Goal: Download file/media

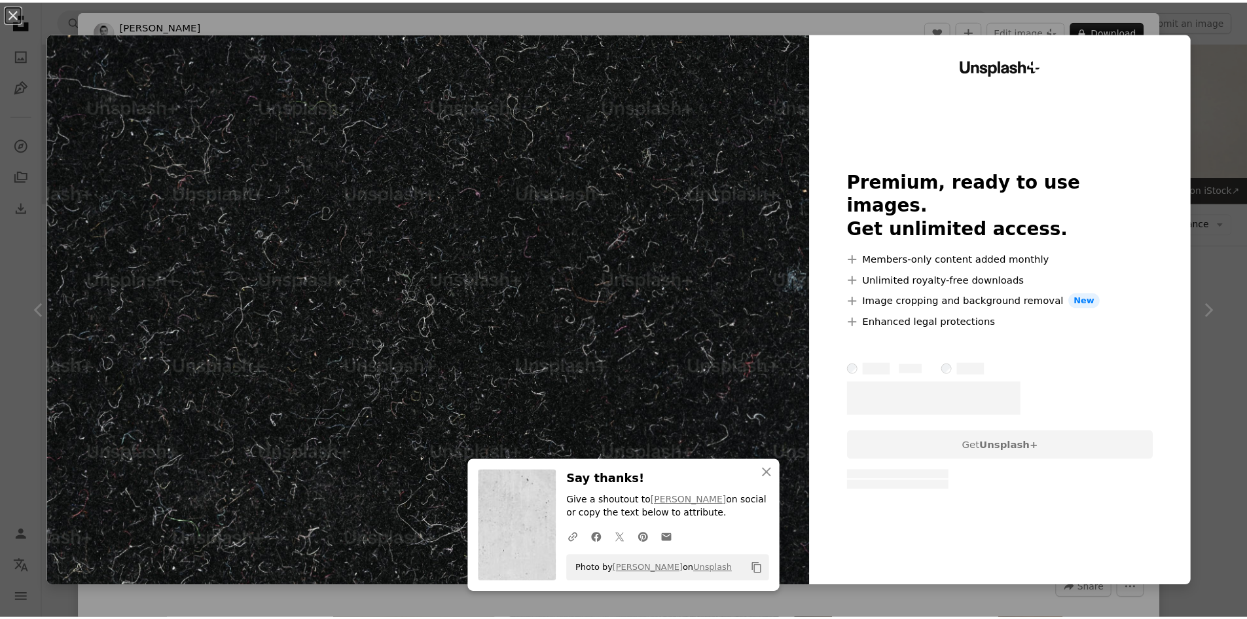
scroll to position [2226, 0]
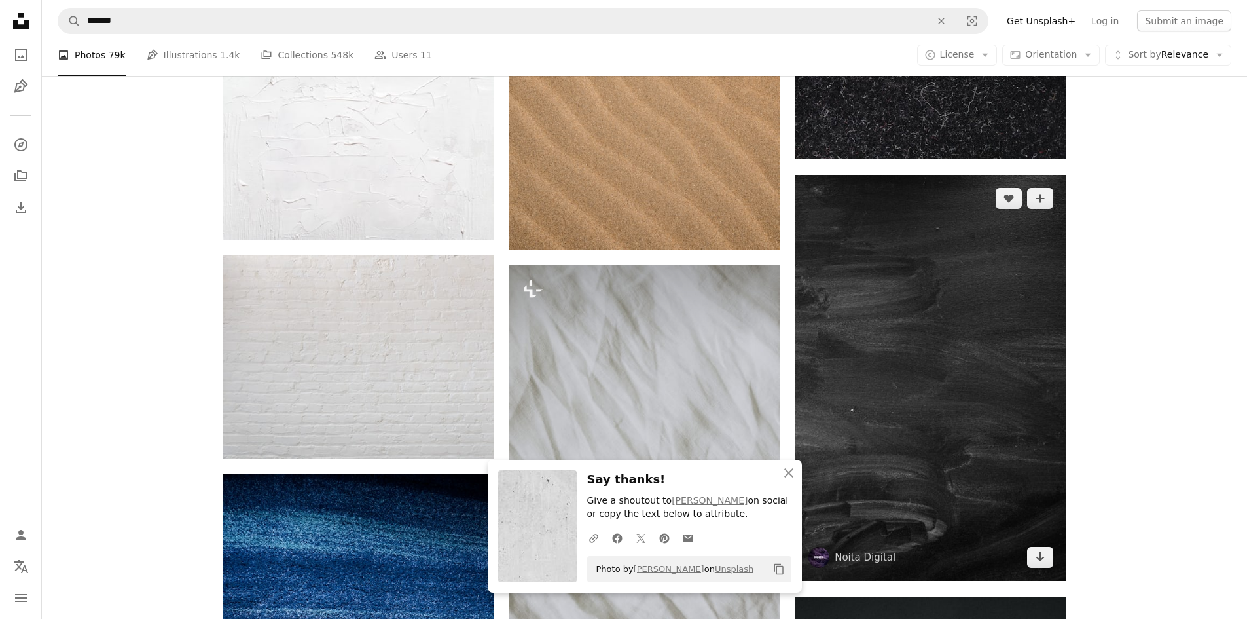
scroll to position [2423, 0]
click at [922, 287] on img at bounding box center [931, 377] width 270 height 406
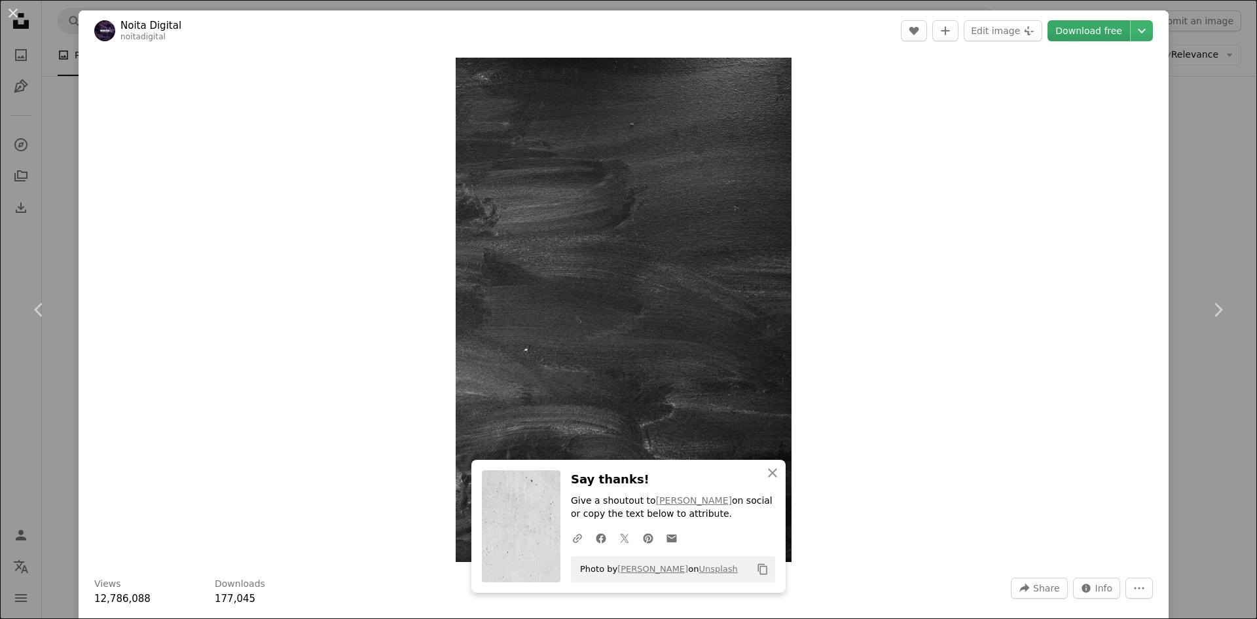
click at [1104, 31] on link "Download free" at bounding box center [1089, 30] width 83 height 21
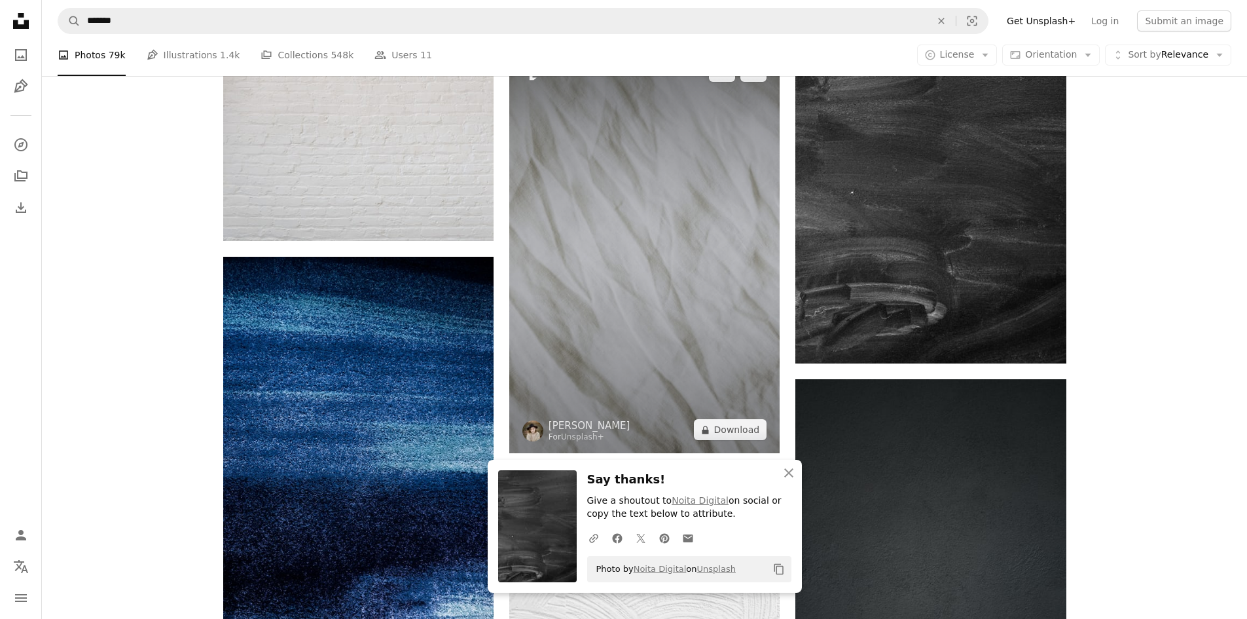
scroll to position [2685, 0]
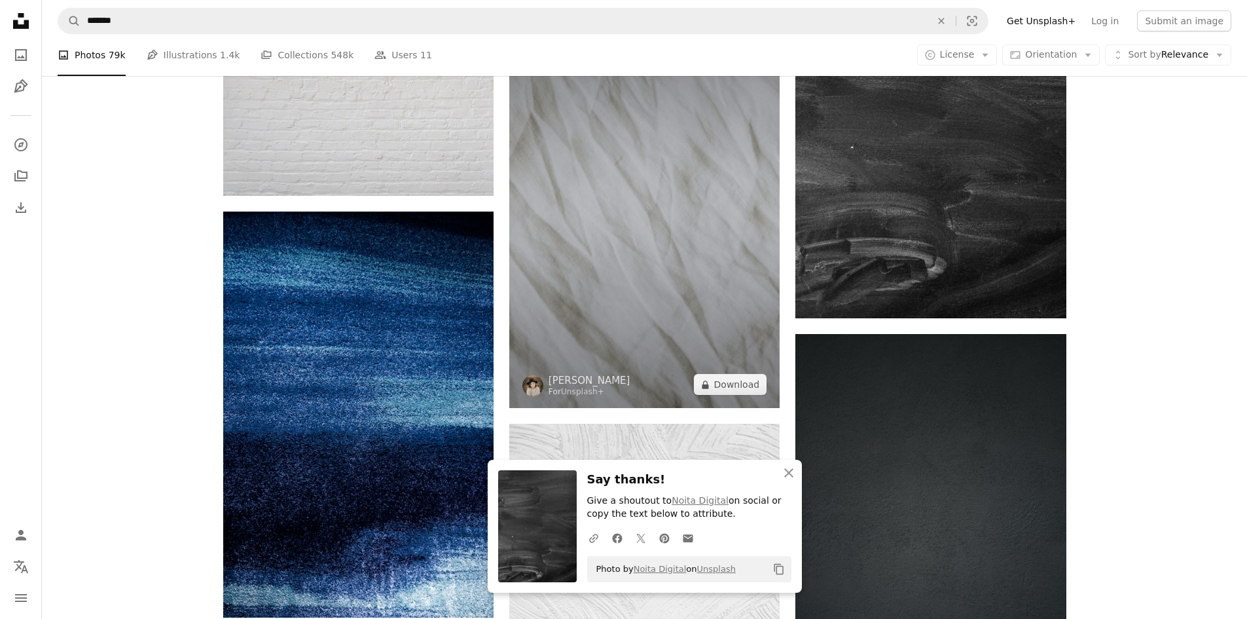
click at [666, 230] on img at bounding box center [644, 205] width 270 height 405
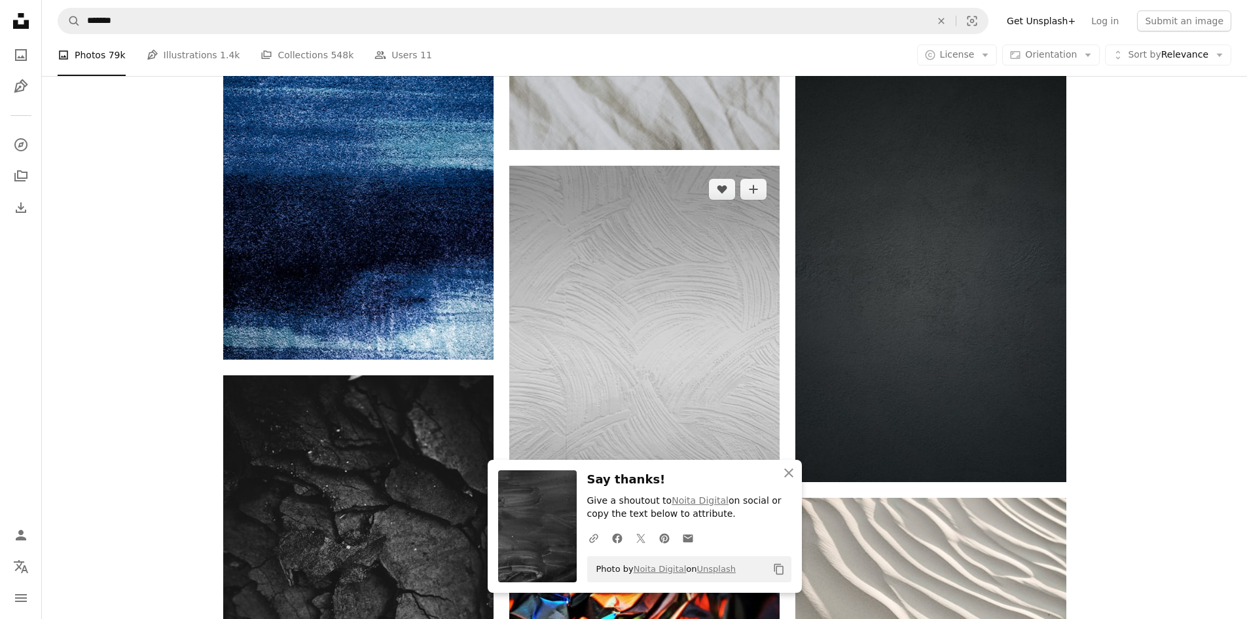
scroll to position [3012, 0]
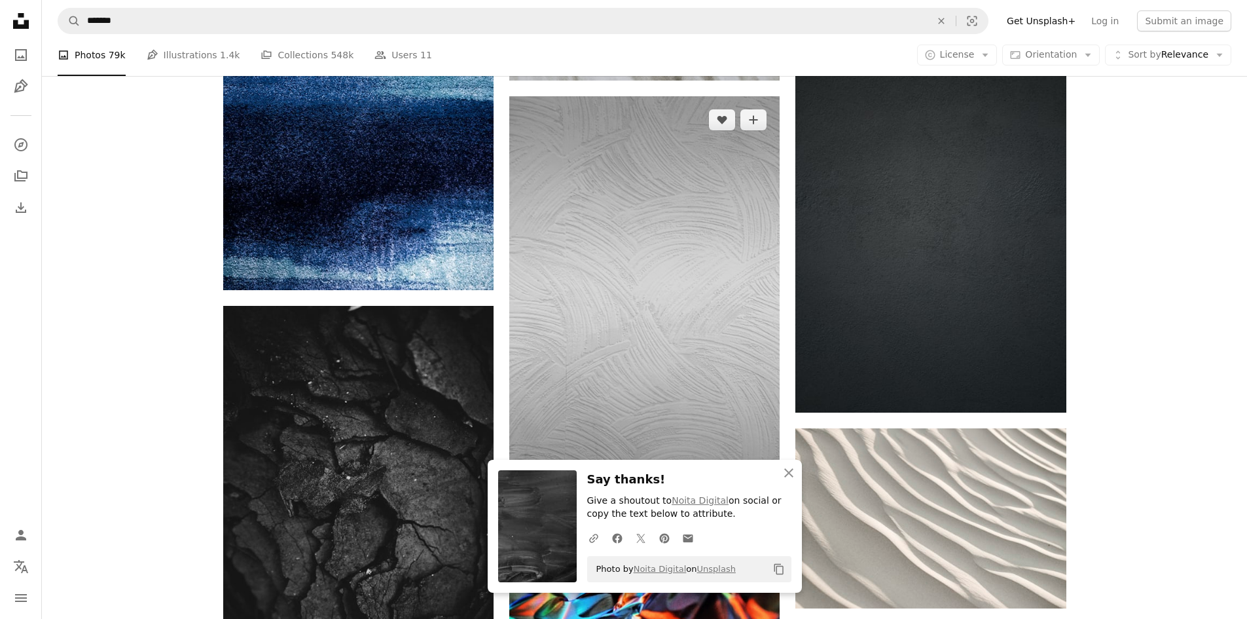
click at [706, 232] on img at bounding box center [644, 299] width 270 height 406
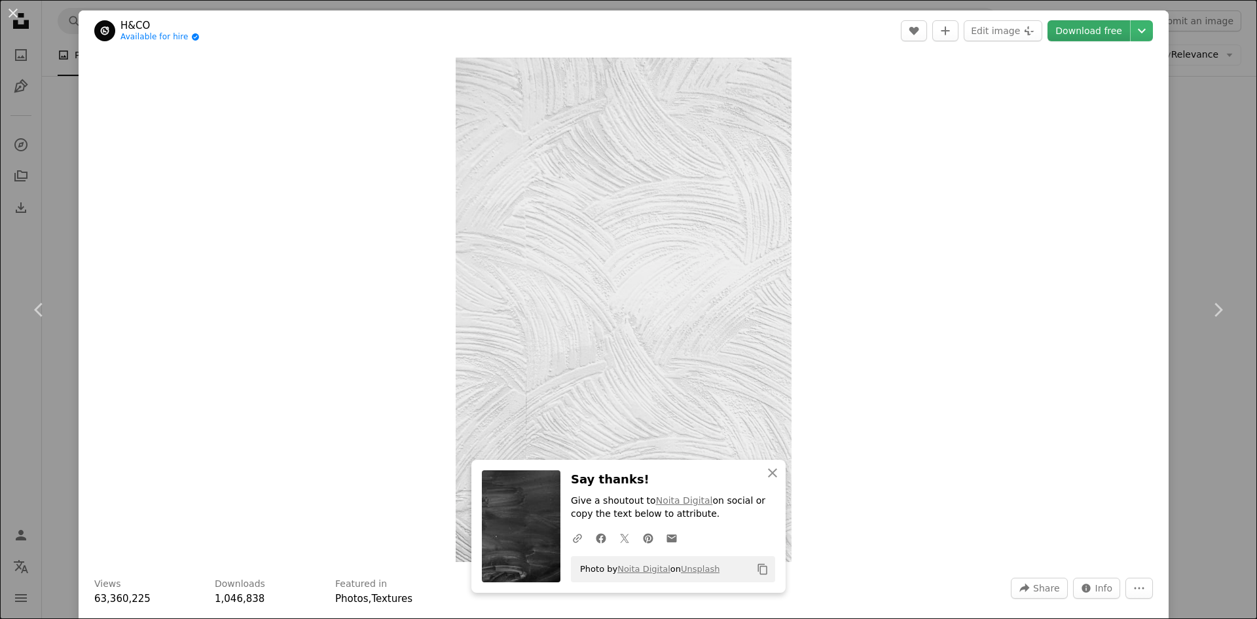
click at [1065, 33] on link "Download free" at bounding box center [1089, 30] width 83 height 21
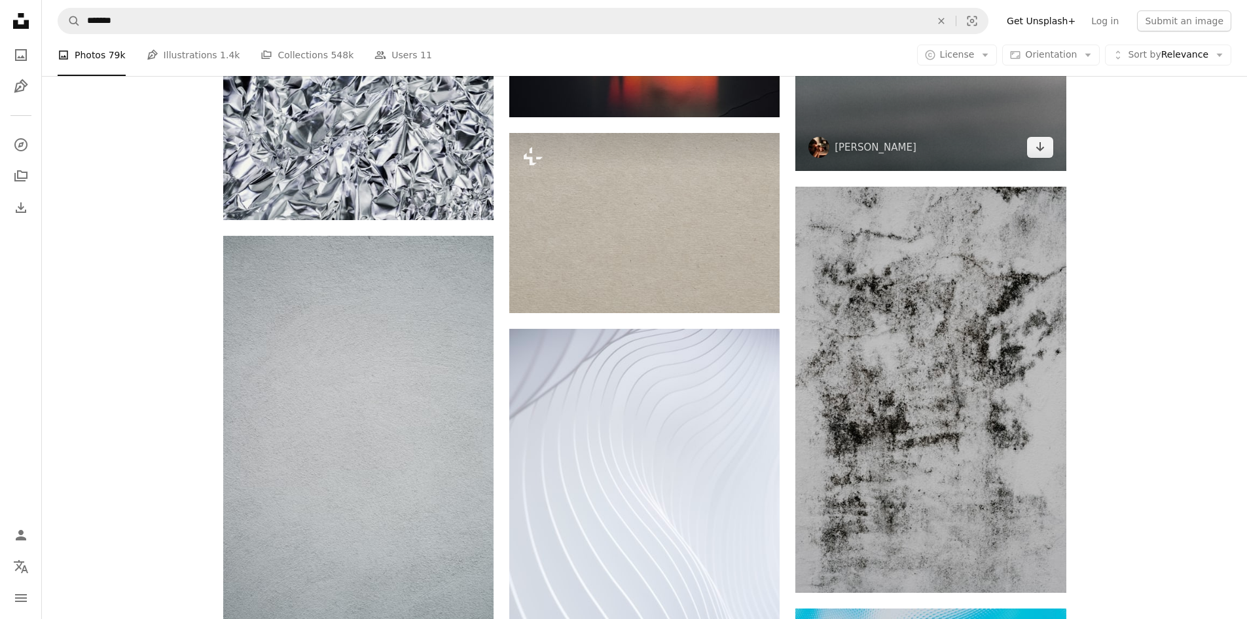
scroll to position [4780, 0]
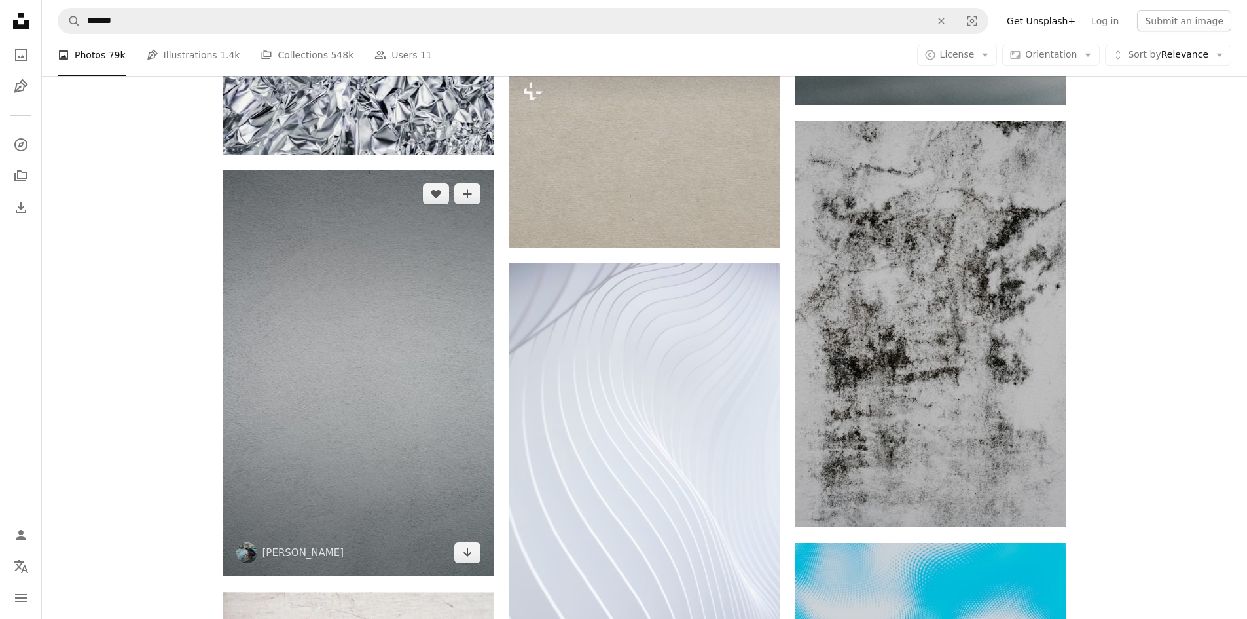
click at [443, 276] on img at bounding box center [358, 373] width 270 height 406
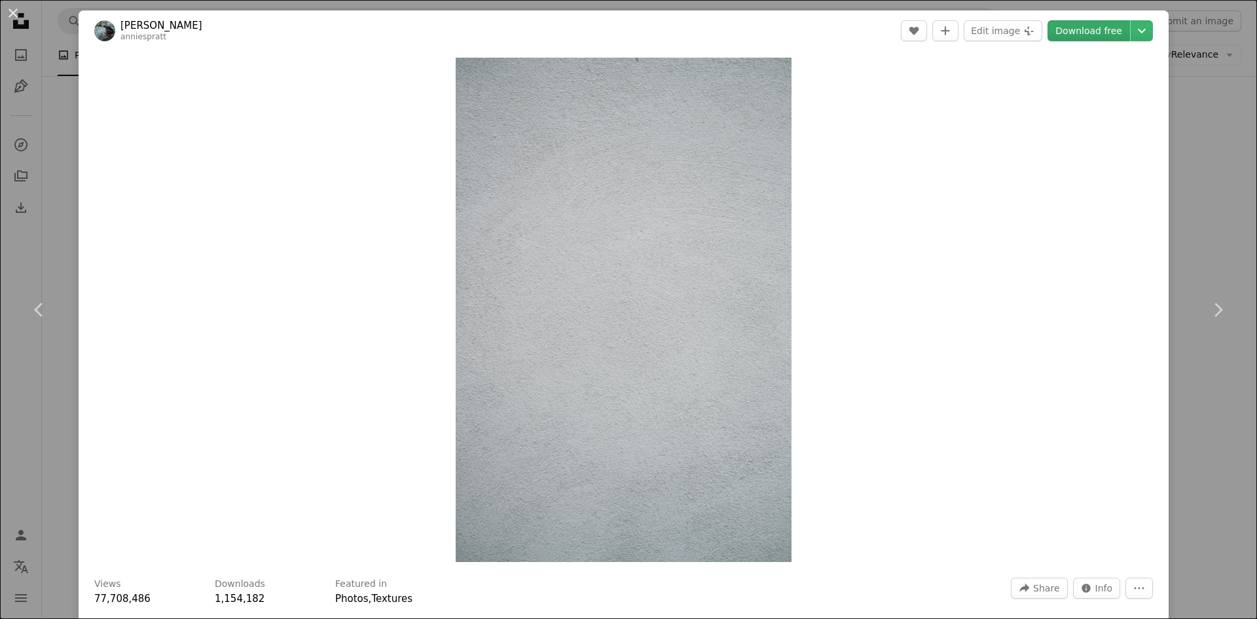
click at [1067, 26] on link "Download free" at bounding box center [1089, 30] width 83 height 21
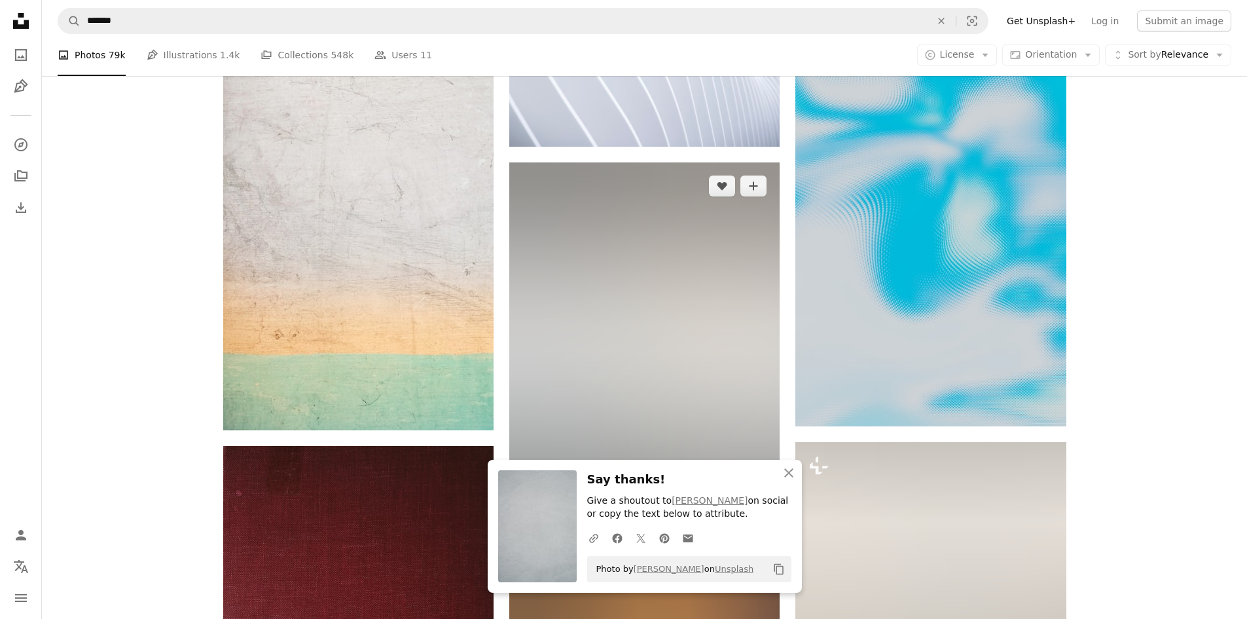
scroll to position [5304, 0]
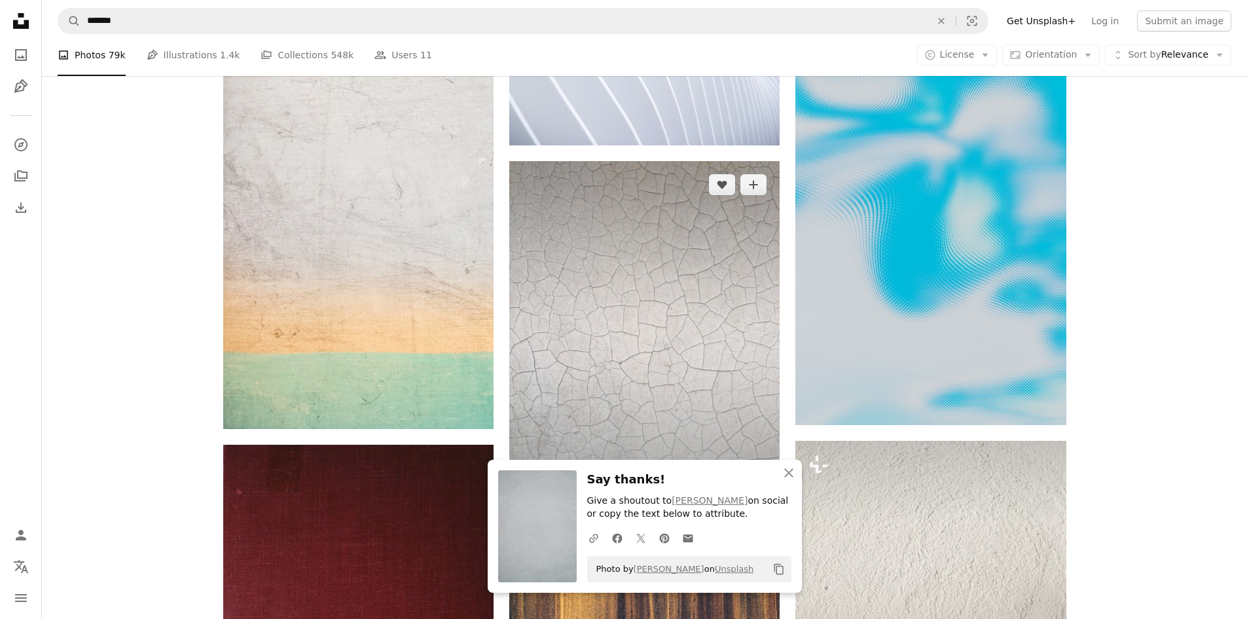
click at [671, 271] on img at bounding box center [644, 341] width 270 height 361
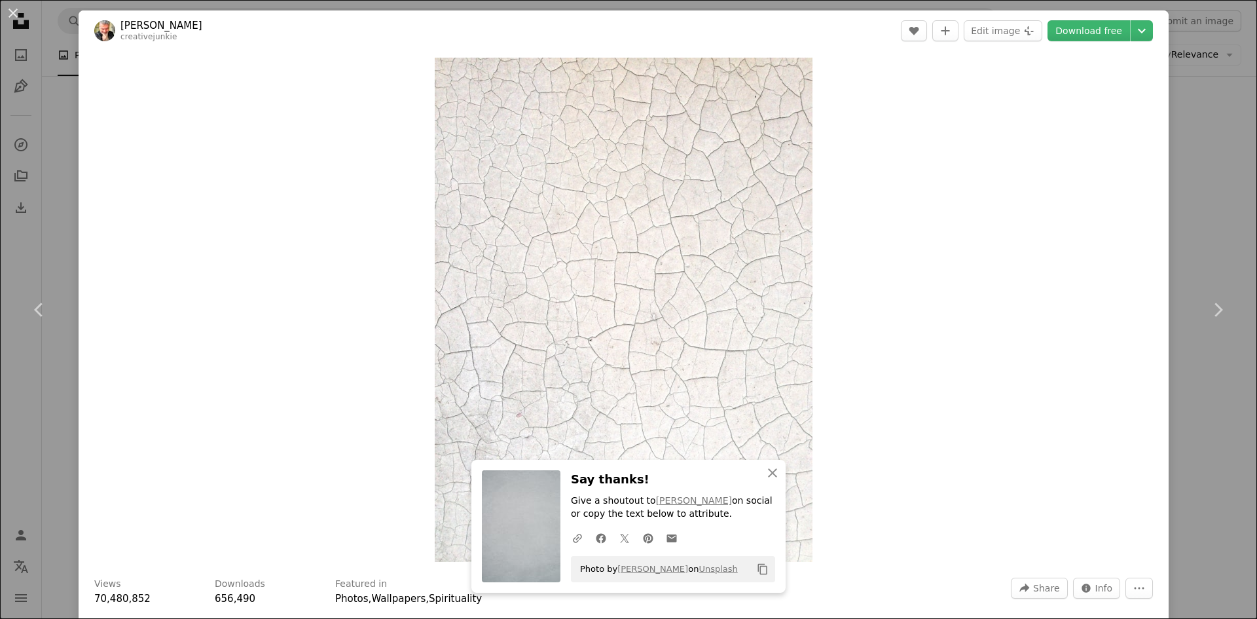
click at [951, 83] on div "Zoom in" at bounding box center [624, 309] width 1090 height 517
click at [1081, 28] on link "Download free" at bounding box center [1089, 30] width 83 height 21
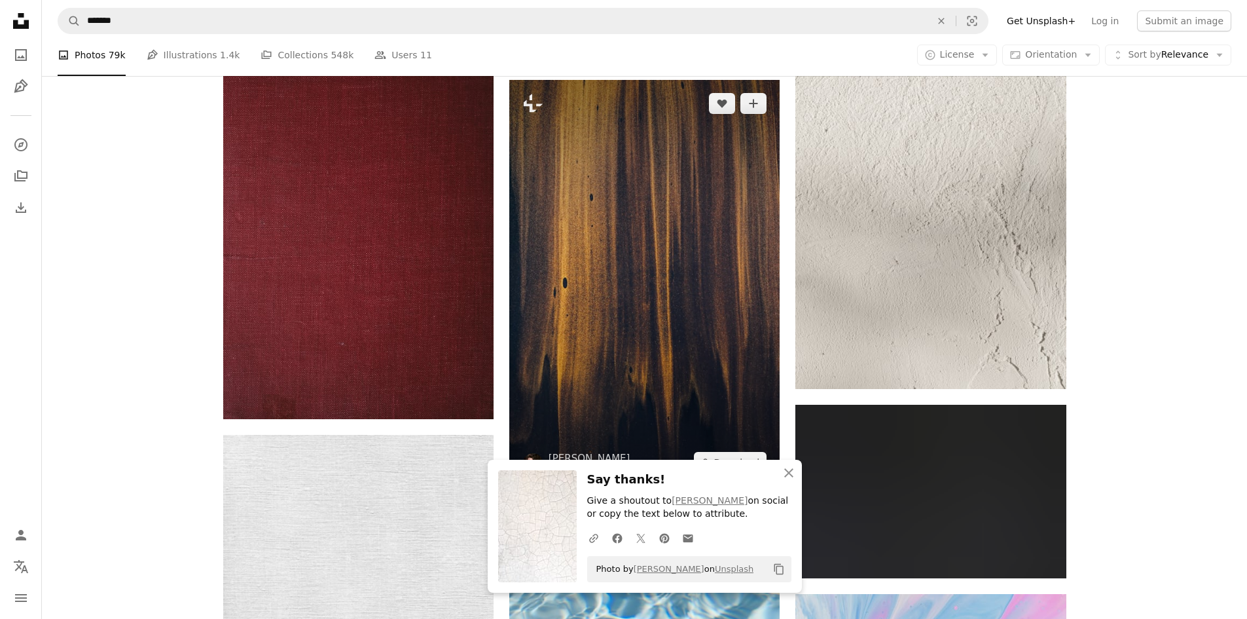
scroll to position [5762, 0]
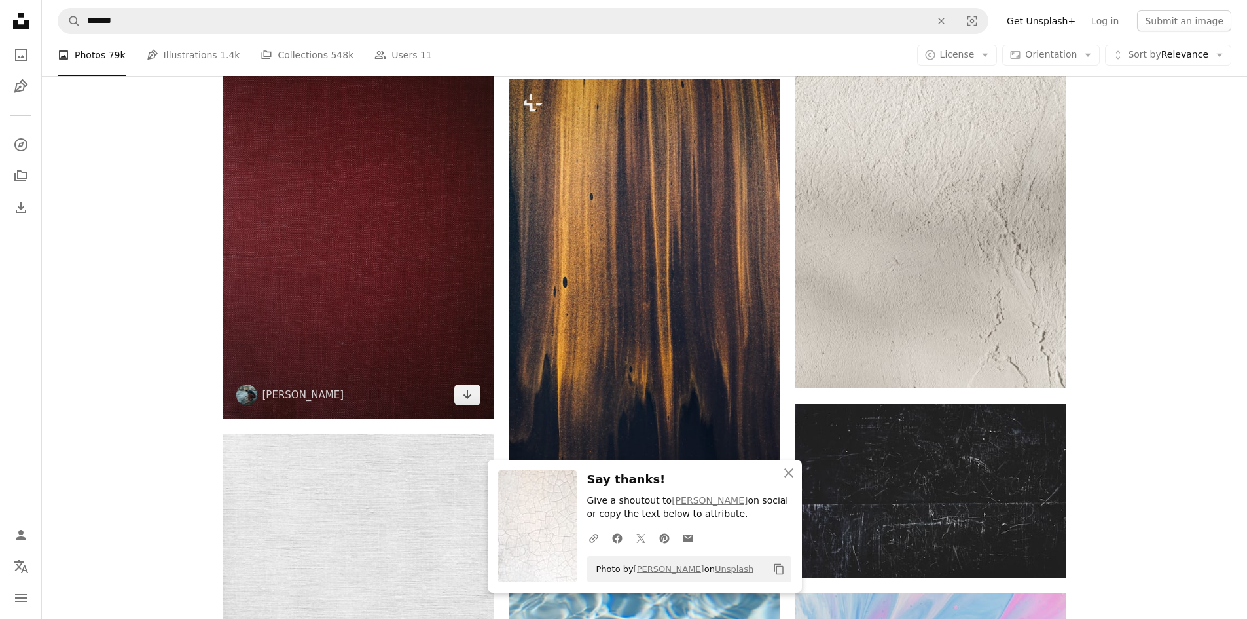
click at [404, 222] on img at bounding box center [358, 202] width 270 height 432
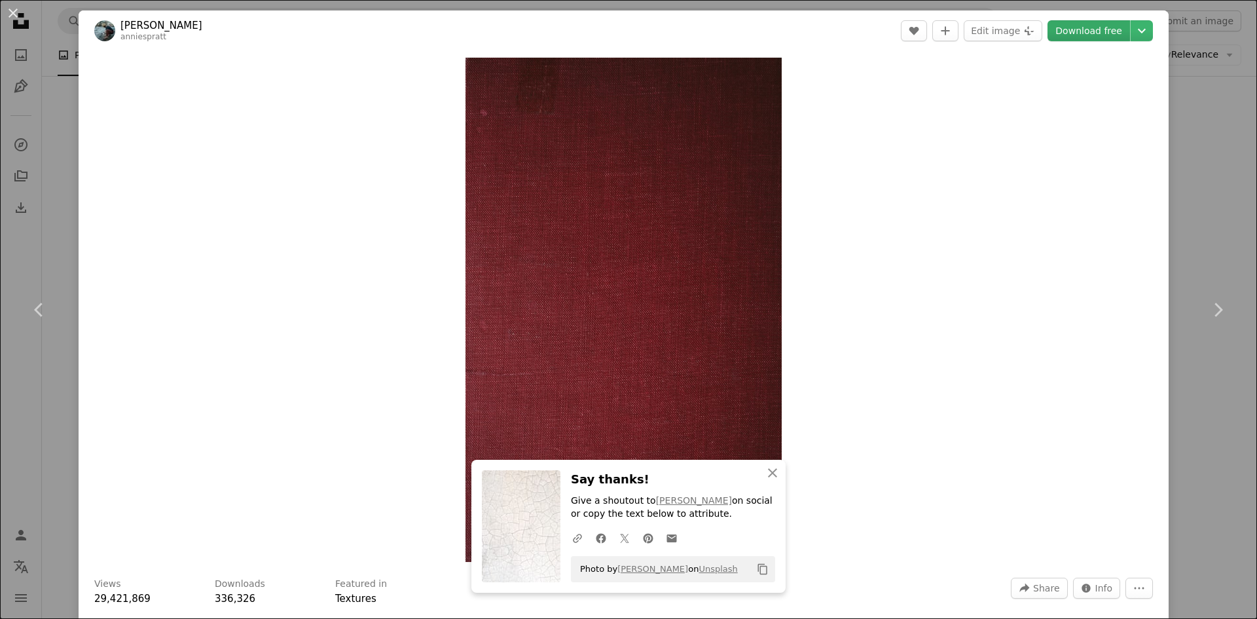
click at [1080, 28] on link "Download free" at bounding box center [1089, 30] width 83 height 21
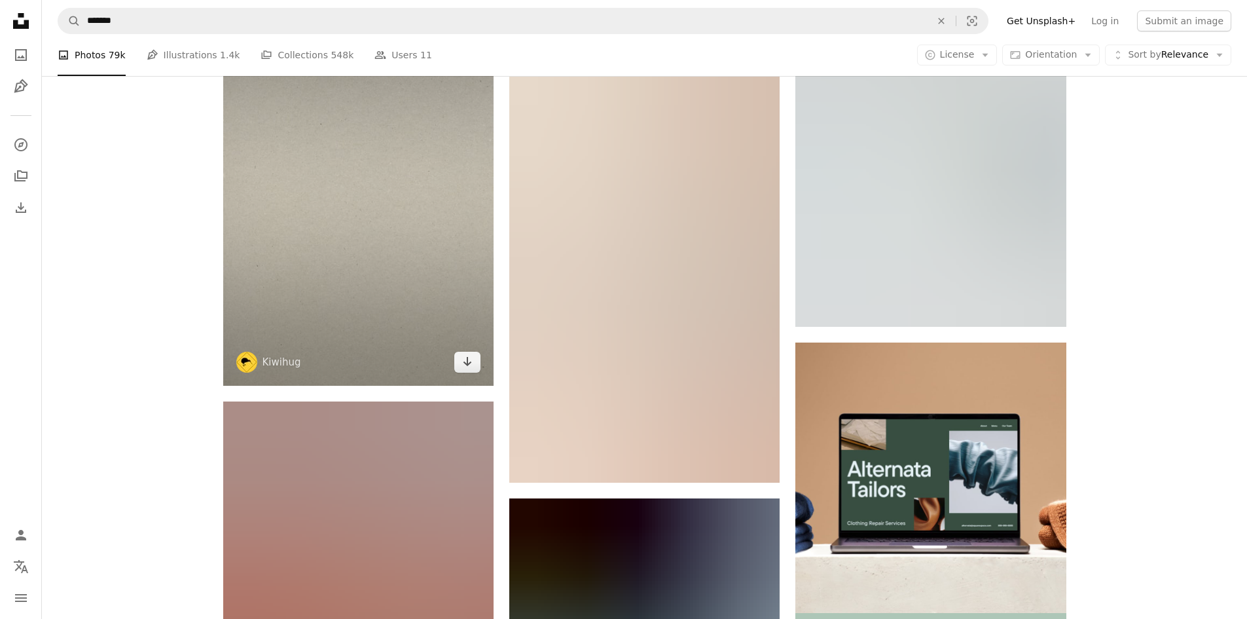
scroll to position [6941, 0]
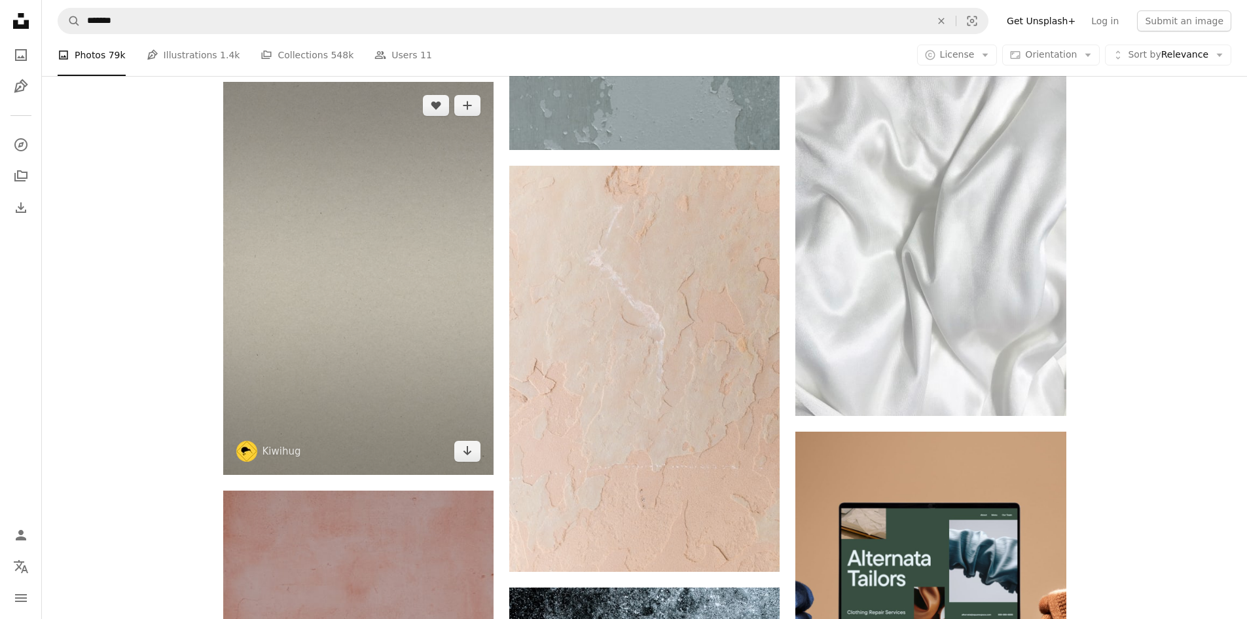
click at [451, 275] on img at bounding box center [358, 278] width 270 height 392
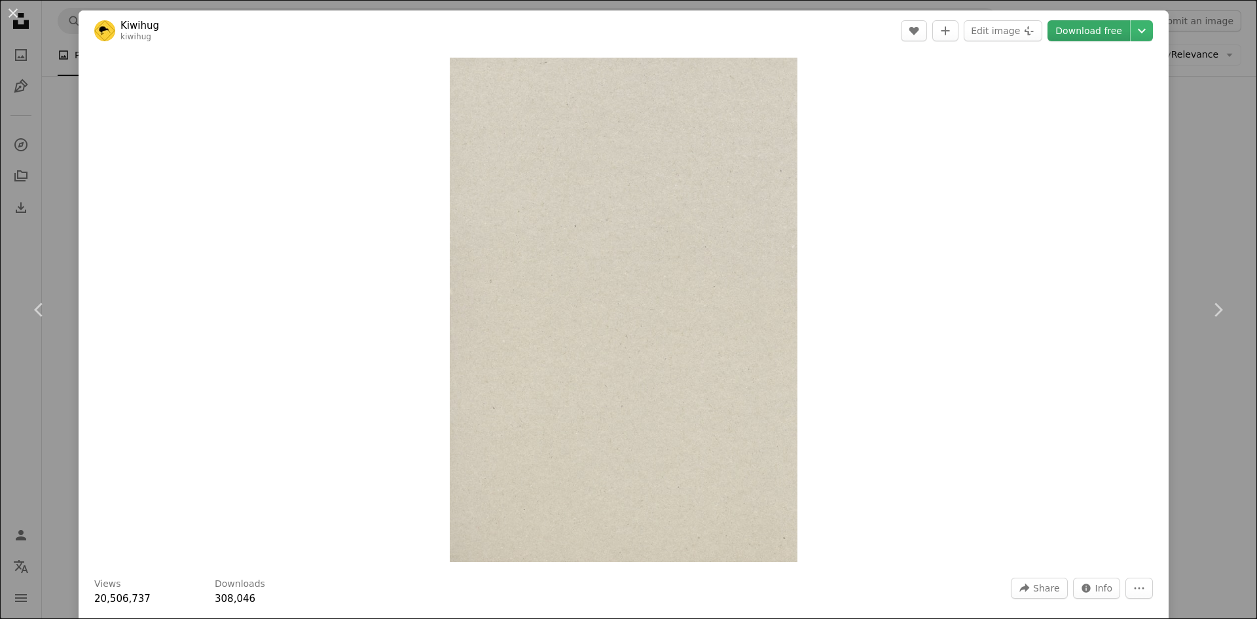
click at [1057, 33] on link "Download free" at bounding box center [1089, 30] width 83 height 21
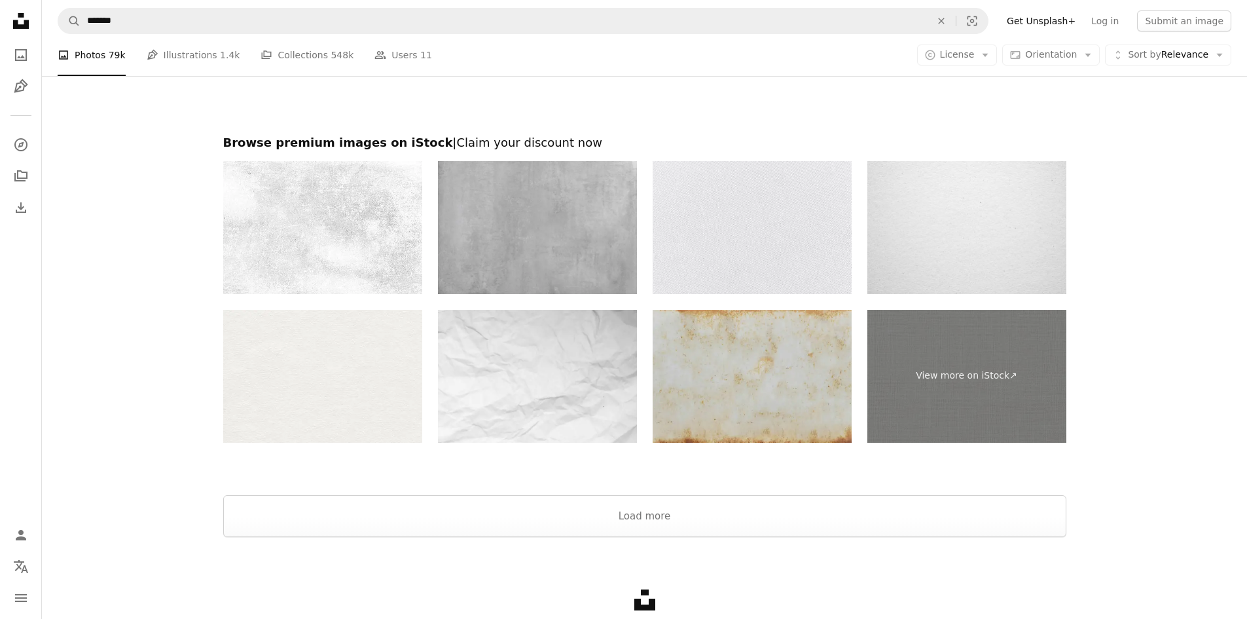
scroll to position [8446, 0]
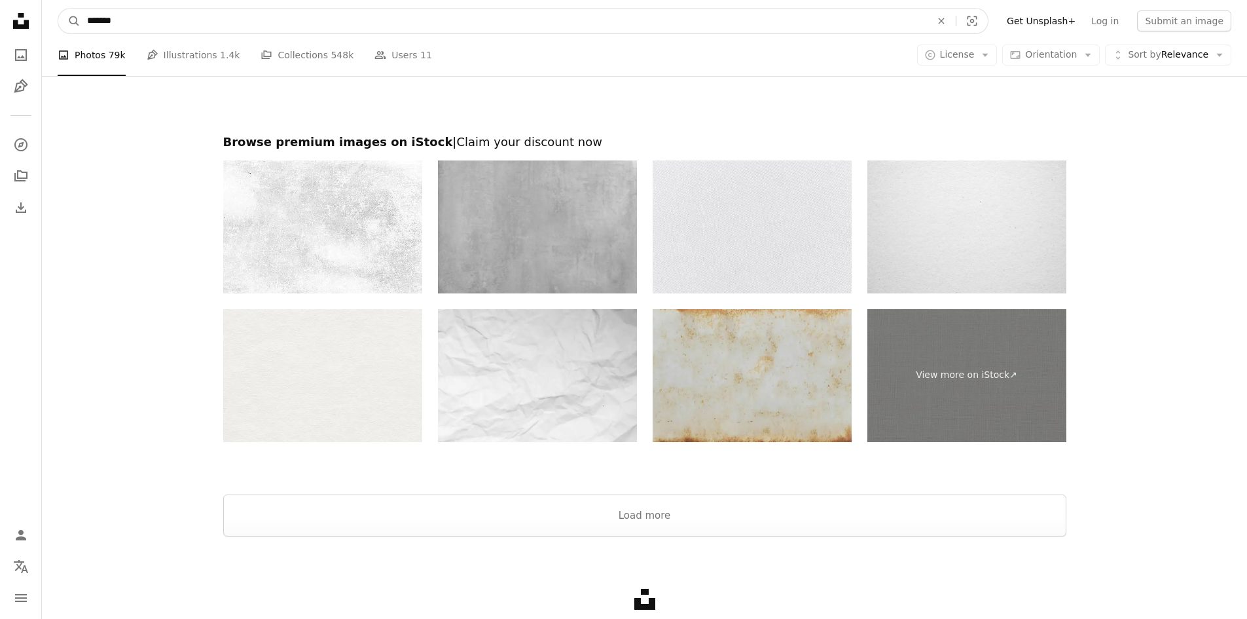
click at [341, 22] on input "*******" at bounding box center [504, 21] width 847 height 25
type input "**********"
click button "A magnifying glass" at bounding box center [69, 21] width 22 height 25
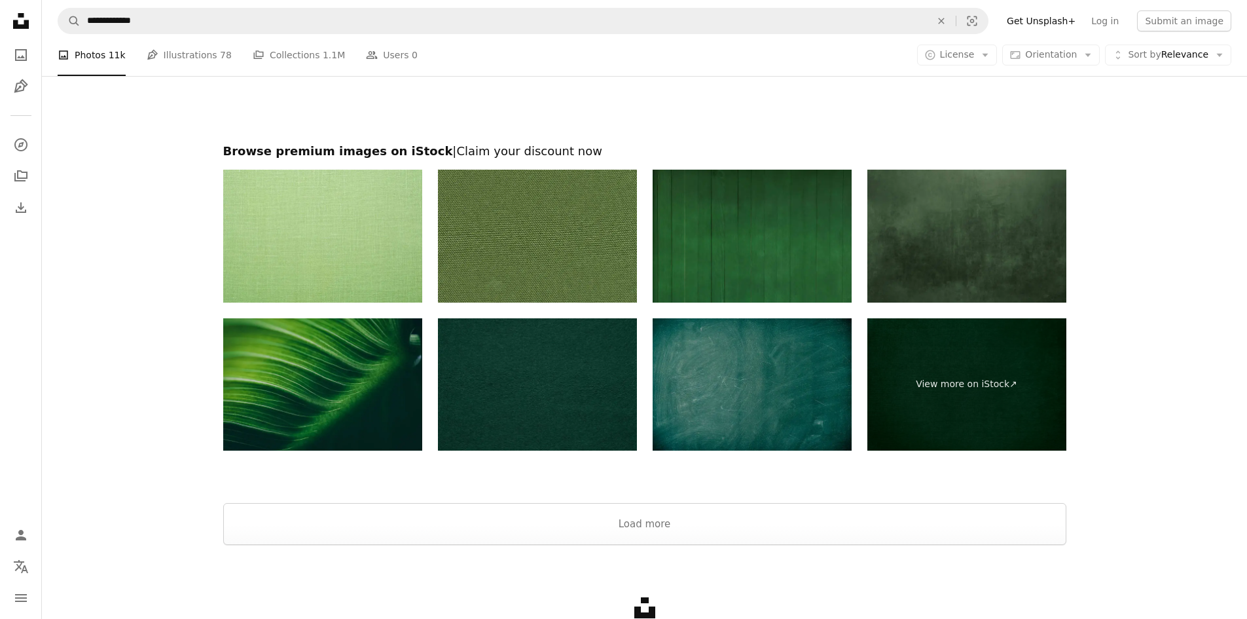
scroll to position [2619, 0]
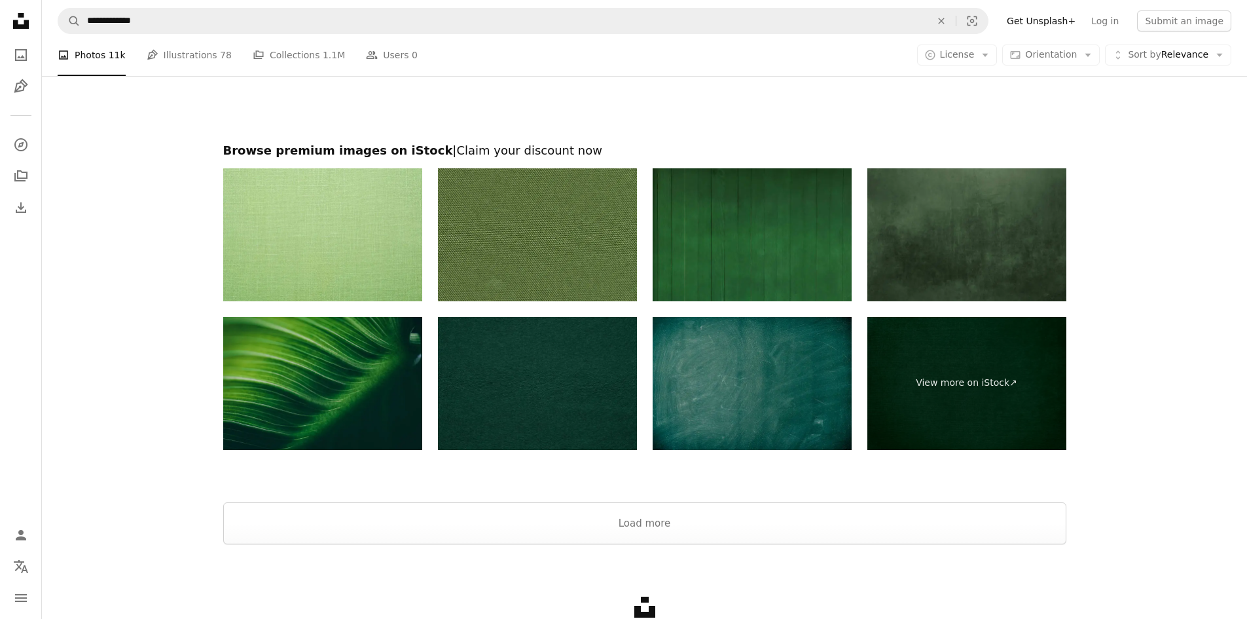
click at [514, 217] on img at bounding box center [537, 234] width 199 height 133
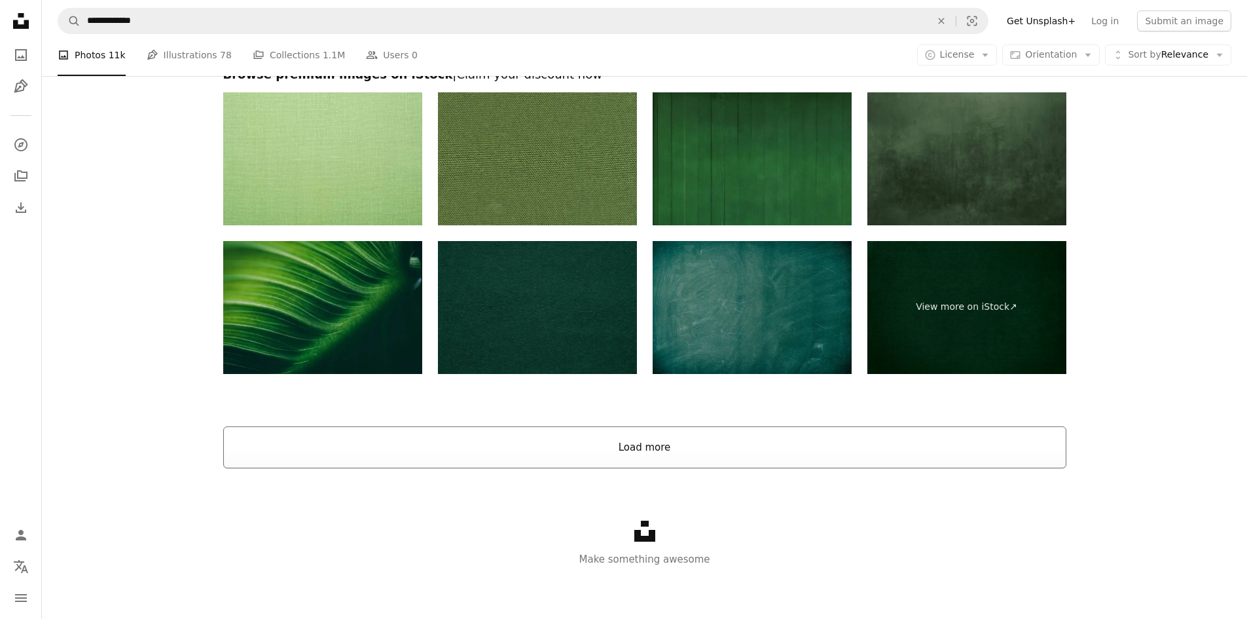
click at [650, 445] on button "Load more" at bounding box center [644, 447] width 843 height 42
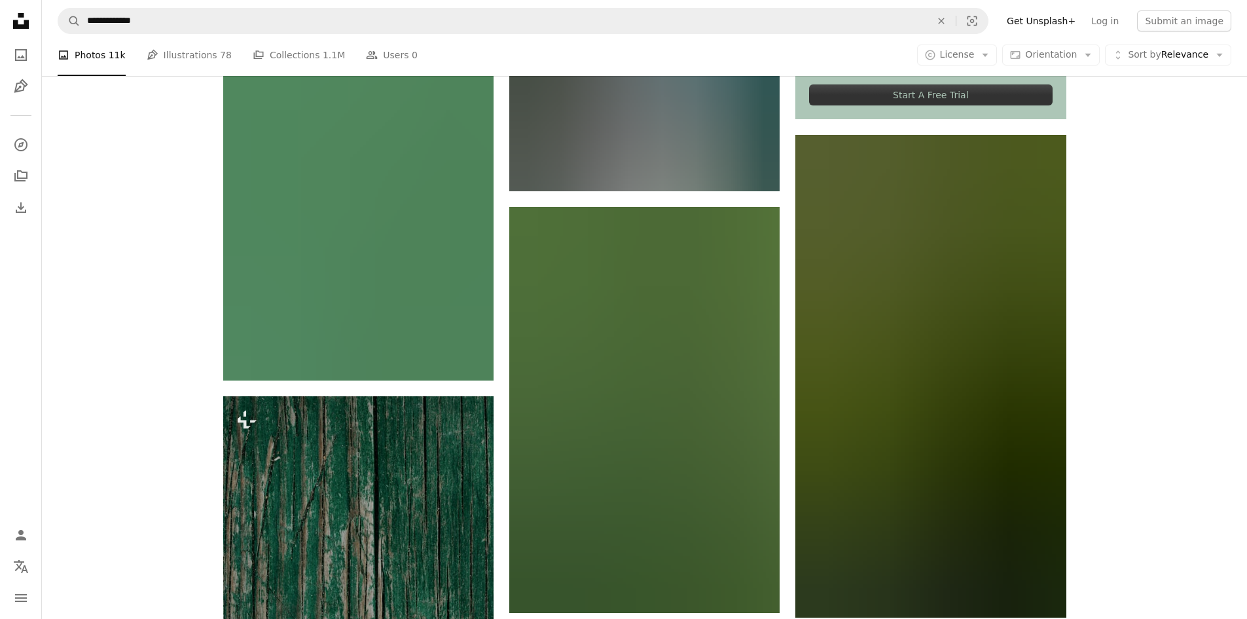
scroll to position [6362, 0]
